Goal: Transaction & Acquisition: Book appointment/travel/reservation

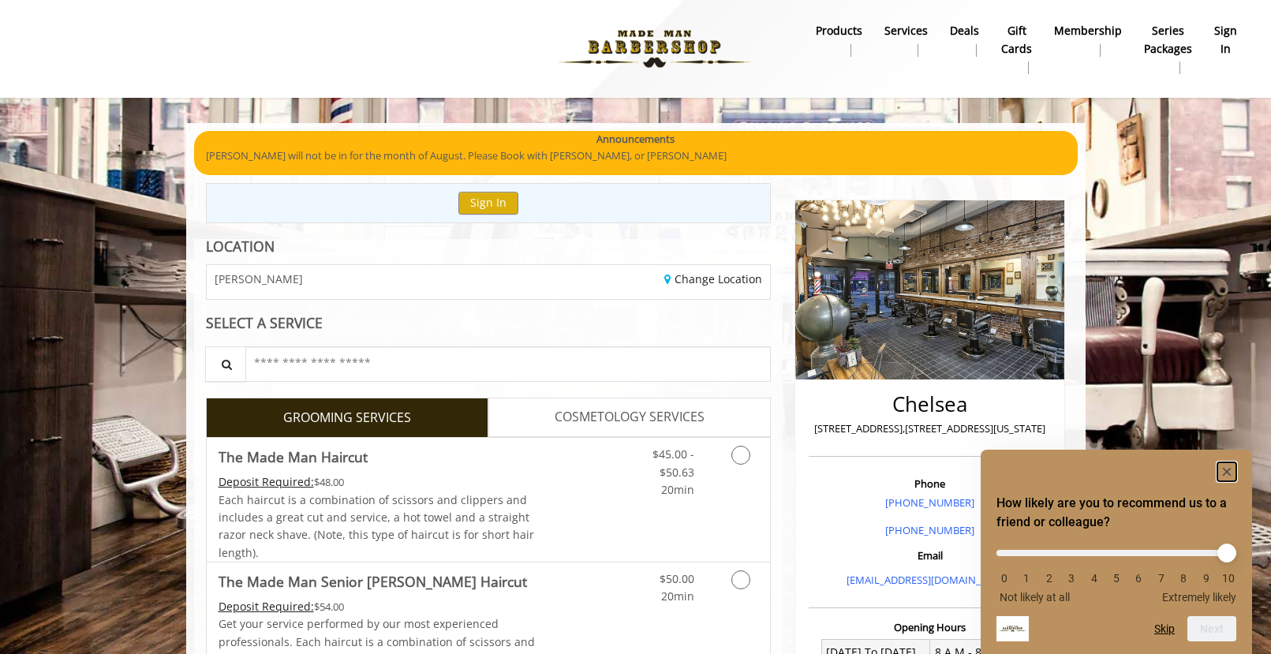
click at [1230, 466] on rect "Hide survey" at bounding box center [1226, 471] width 19 height 19
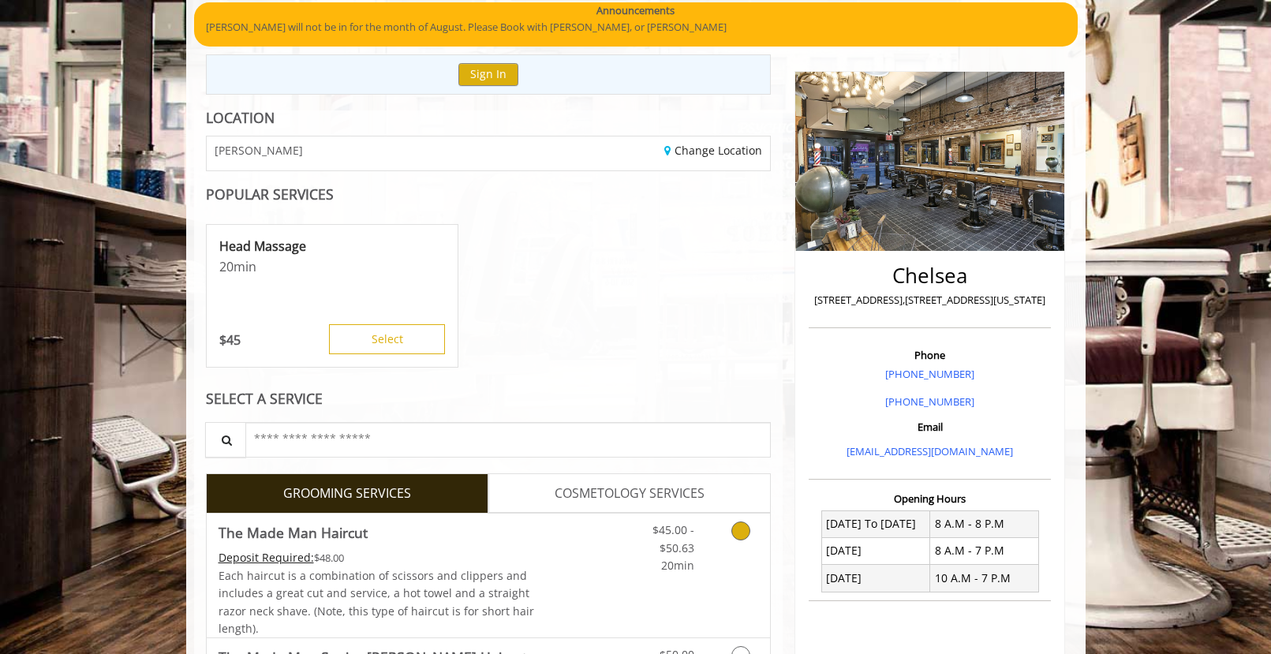
scroll to position [395, 0]
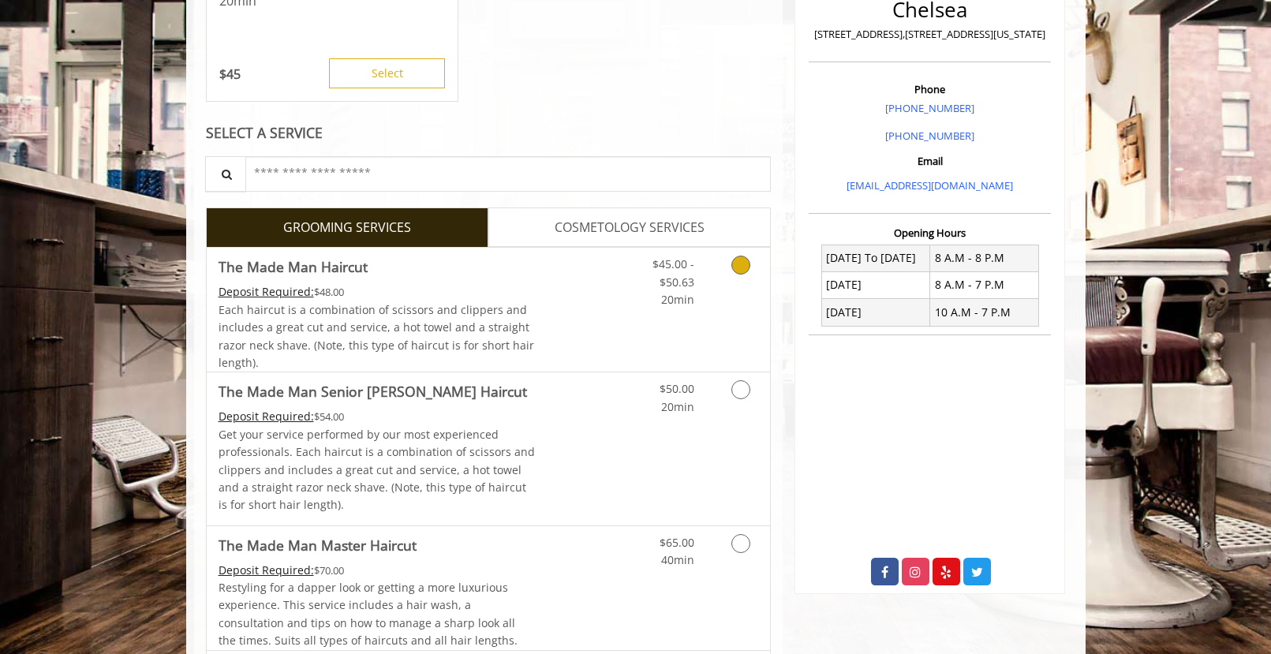
click at [742, 272] on icon "Grooming services" at bounding box center [740, 265] width 19 height 19
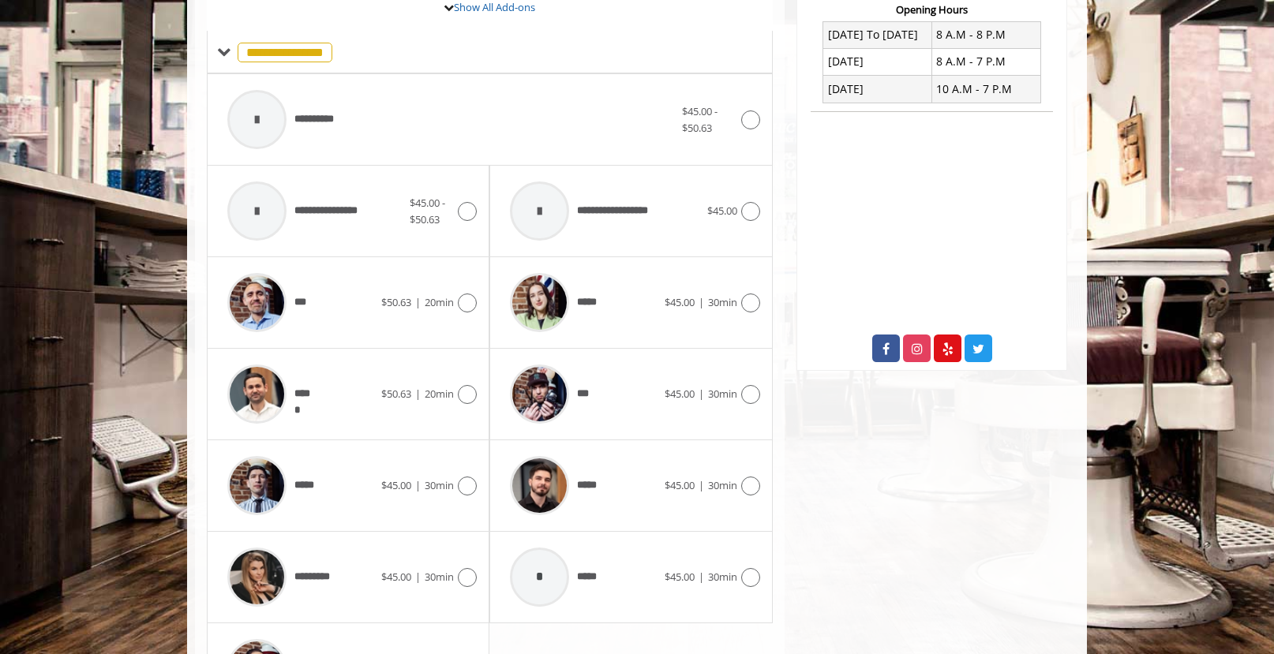
scroll to position [734, 0]
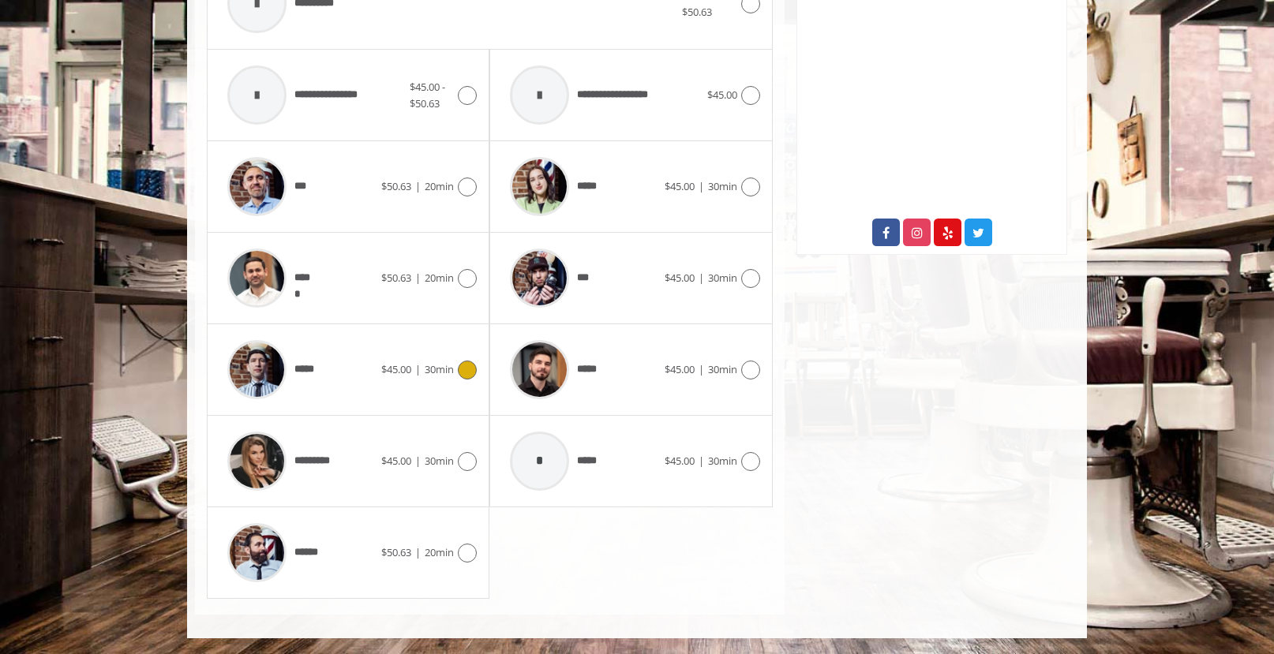
click at [467, 363] on icon at bounding box center [467, 370] width 19 height 19
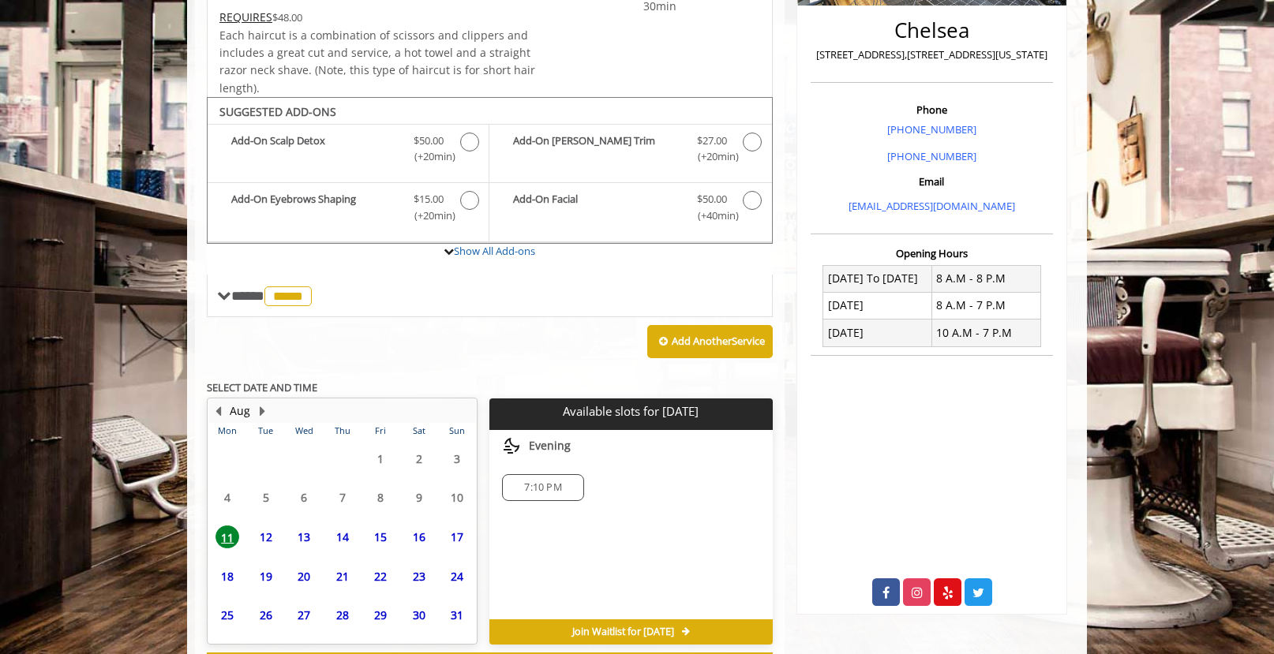
scroll to position [443, 0]
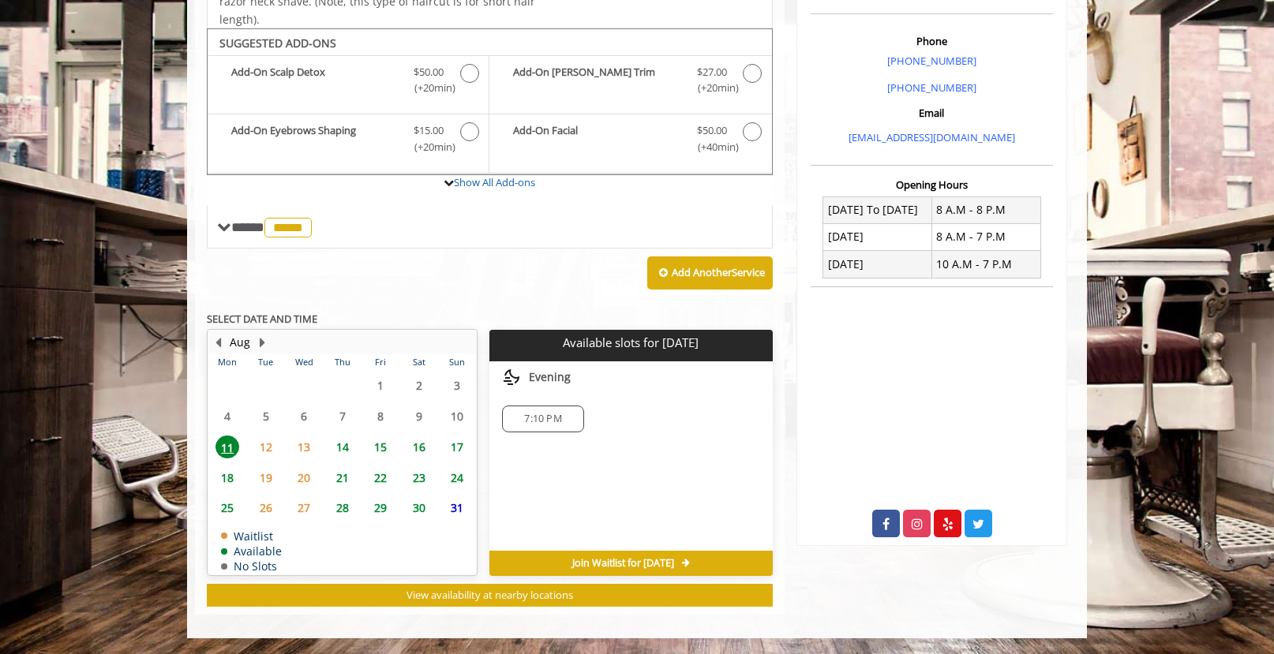
click at [268, 444] on span "12" at bounding box center [266, 447] width 24 height 23
click at [312, 454] on span "13" at bounding box center [304, 447] width 24 height 23
